Goal: Check status

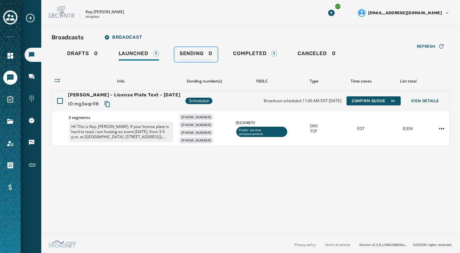
click at [201, 50] on link "Sending 0" at bounding box center [195, 54] width 43 height 15
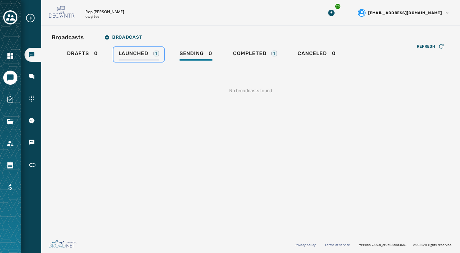
click at [137, 48] on link "Launched 1" at bounding box center [138, 54] width 51 height 15
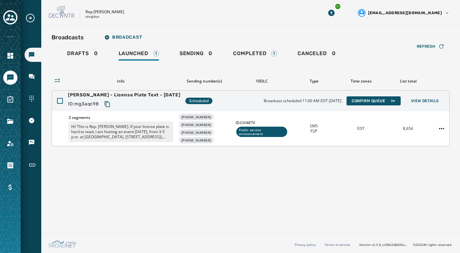
click at [200, 101] on div "Shaffer - License Plate Text - 8-25-25 ID: mg3aqc98 Scheduled Broadcast schedul…" at bounding box center [250, 101] width 397 height 21
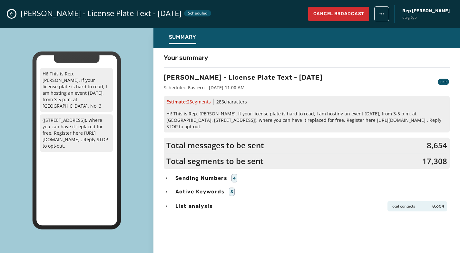
click at [14, 14] on icon "Close admin drawer" at bounding box center [11, 13] width 5 height 5
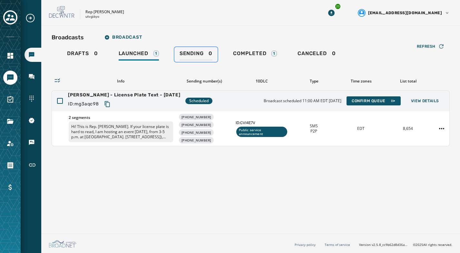
click at [189, 51] on span "Sending" at bounding box center [191, 53] width 24 height 6
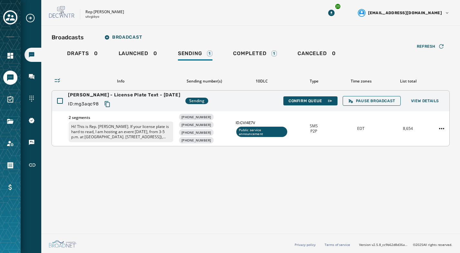
click at [220, 130] on div "[PHONE_NUMBER] [PHONE_NUMBER] [PHONE_NUMBER] [PHONE_NUMBER]" at bounding box center [204, 129] width 52 height 30
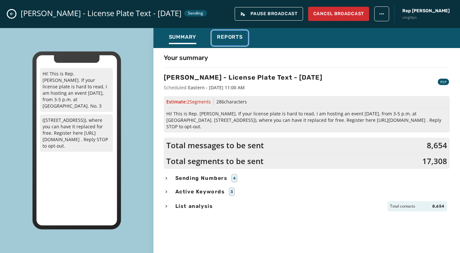
click at [227, 41] on div "Reports" at bounding box center [230, 39] width 26 height 10
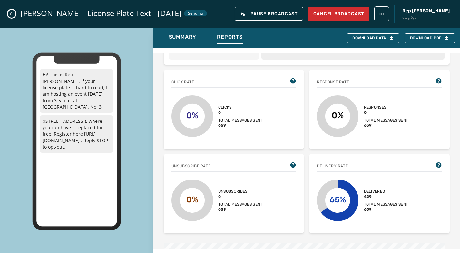
scroll to position [103, 0]
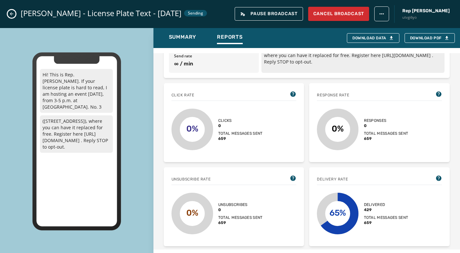
click at [453, 112] on div "Broadcast report Refresh [PERSON_NAME] - License Plate Text - [DATE] Sent [DATE…" at bounding box center [306, 148] width 306 height 201
drag, startPoint x: 453, startPoint y: 112, endPoint x: 453, endPoint y: 150, distance: 37.7
click at [453, 150] on div "Broadcast report Refresh [PERSON_NAME] - License Plate Text - [DATE] Sent [DATE…" at bounding box center [306, 148] width 306 height 201
click at [449, 141] on div "Broadcast report Refresh [PERSON_NAME] - License Plate Text - [DATE] Sent [DATE…" at bounding box center [306, 148] width 306 height 201
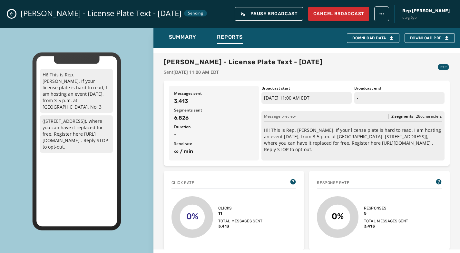
scroll to position [0, 0]
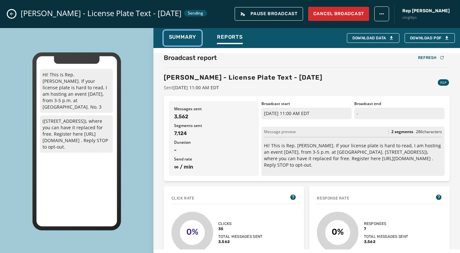
click at [188, 34] on span "Summary" at bounding box center [183, 37] width 28 height 6
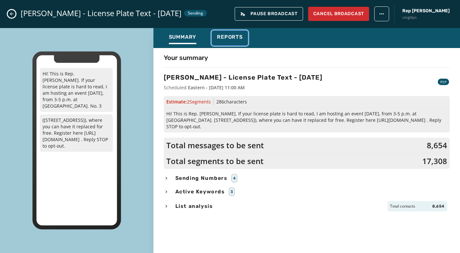
click at [217, 38] on span "Reports" at bounding box center [230, 37] width 26 height 6
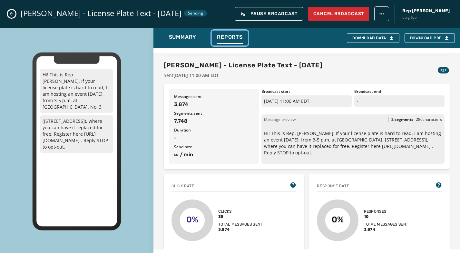
scroll to position [7, 0]
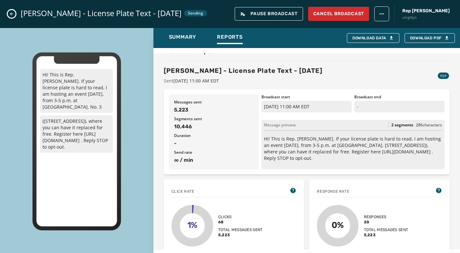
click at [448, 73] on div "Broadcast report Refresh [PERSON_NAME] - License Plate Text - [DATE] Sent [DATE…" at bounding box center [306, 148] width 306 height 201
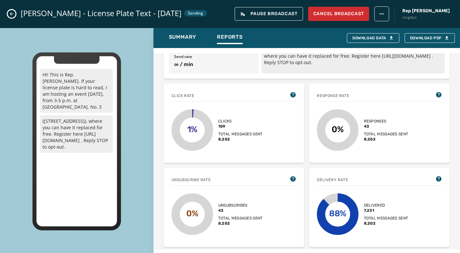
scroll to position [105, 0]
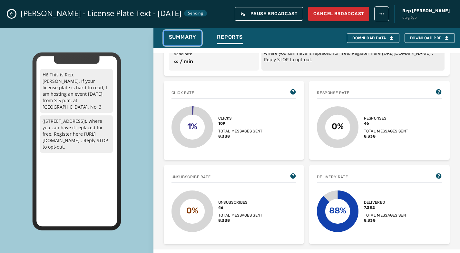
click at [187, 38] on span "Summary" at bounding box center [183, 37] width 28 height 6
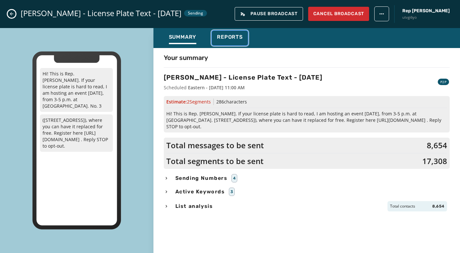
click at [220, 35] on span "Reports" at bounding box center [230, 37] width 26 height 6
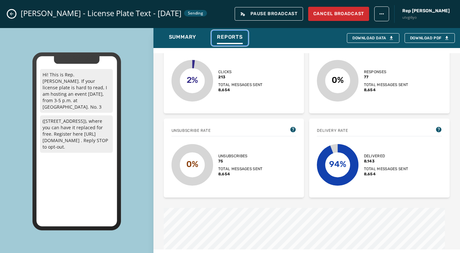
scroll to position [0, 0]
